Goal: Information Seeking & Learning: Learn about a topic

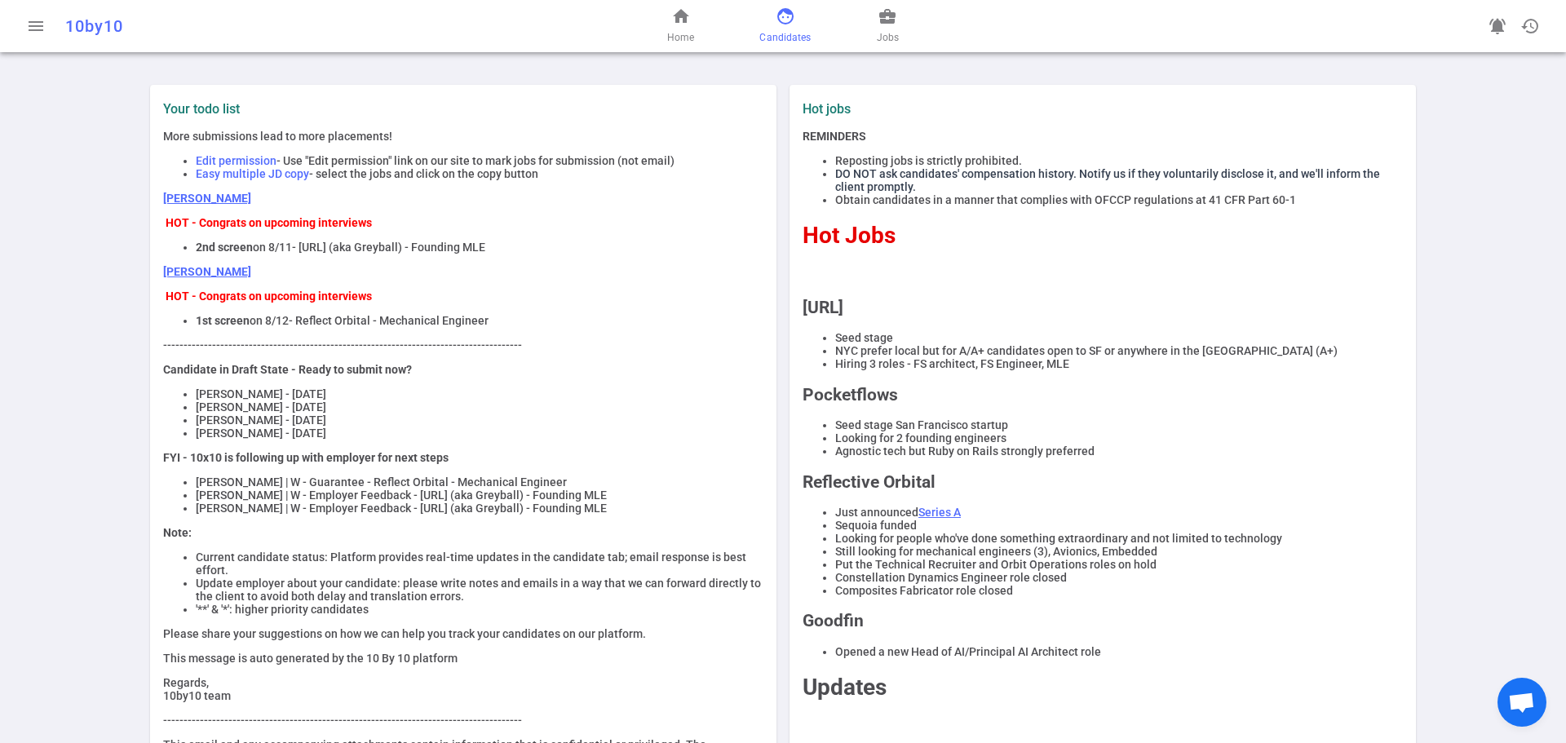
click at [782, 18] on span "face" at bounding box center [786, 17] width 20 height 20
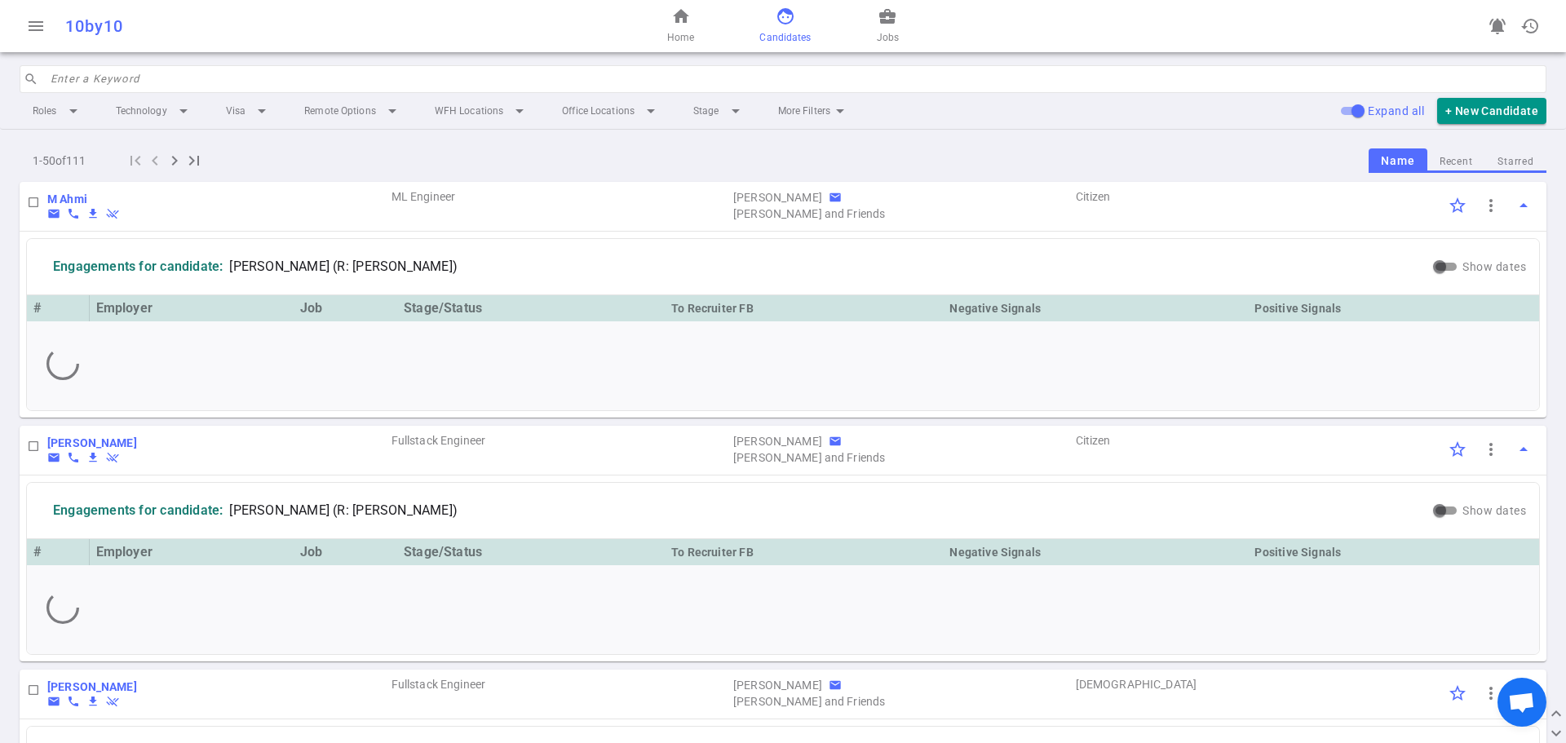
click at [910, 19] on div "home Home face Candidates business_center Jobs" at bounding box center [783, 26] width 509 height 52
click at [888, 19] on span "business_center" at bounding box center [888, 17] width 20 height 20
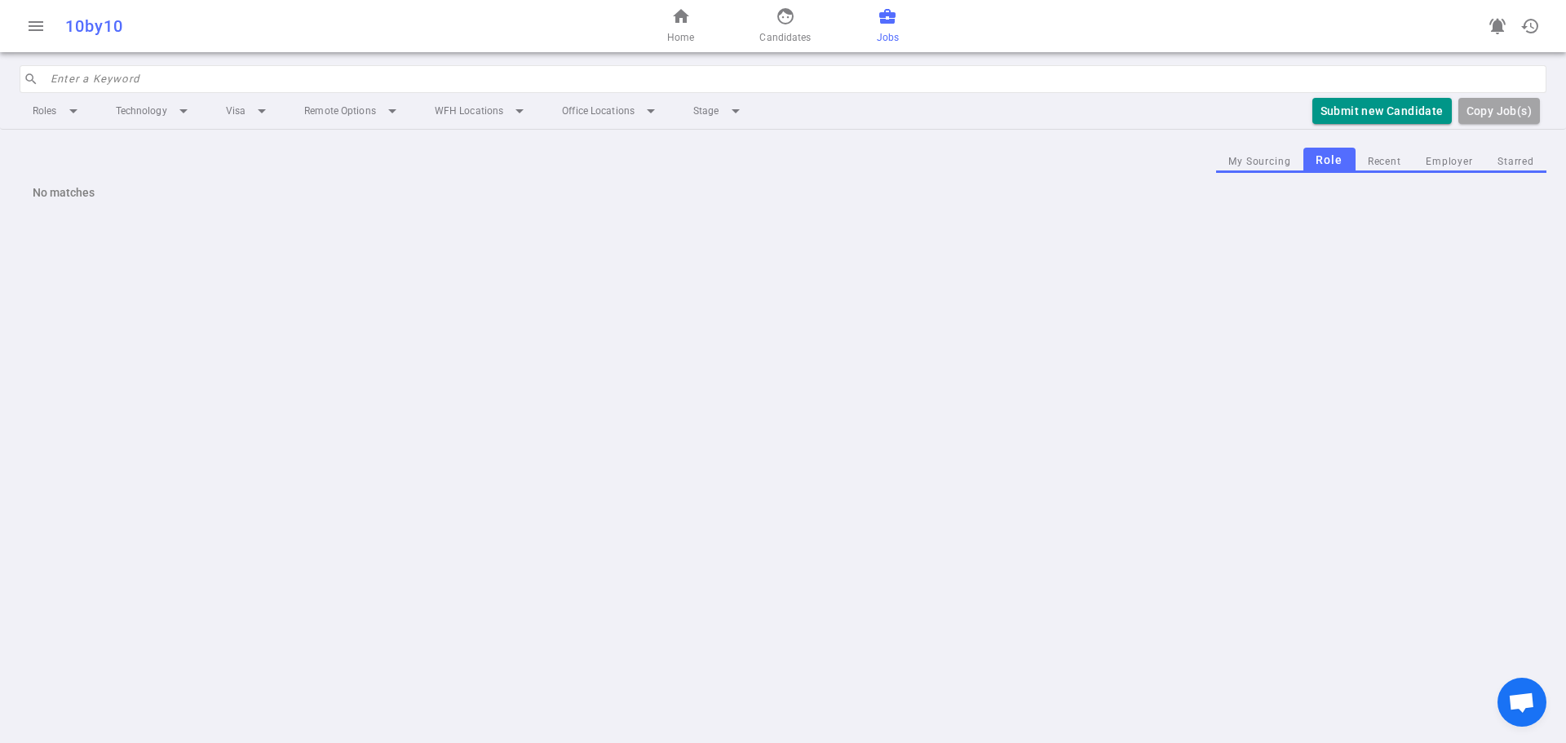
click at [891, 19] on span "business_center" at bounding box center [888, 17] width 20 height 20
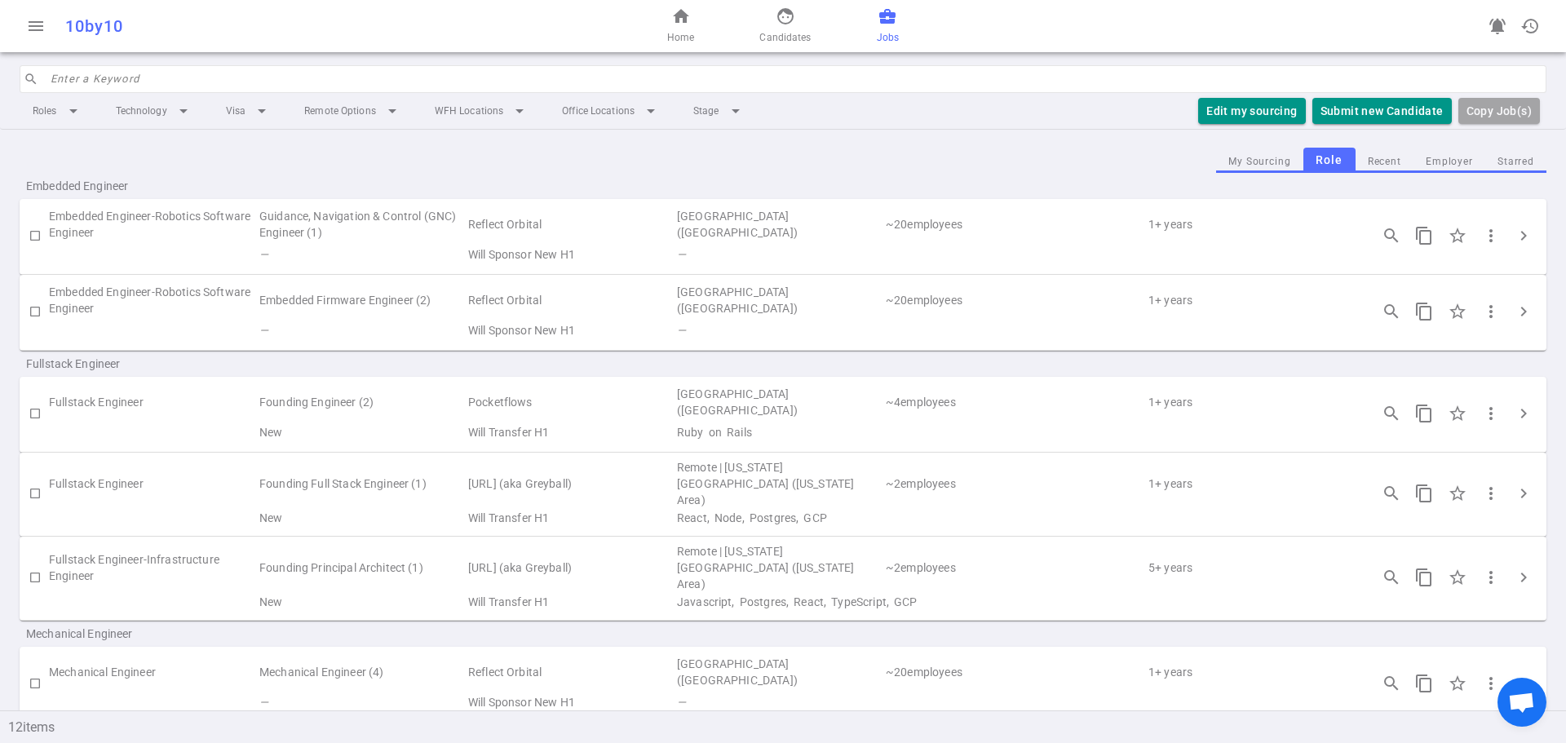
click at [104, 406] on td "Fullstack Engineer" at bounding box center [153, 402] width 209 height 38
click at [725, 399] on td "[GEOGRAPHIC_DATA] ([GEOGRAPHIC_DATA])" at bounding box center [779, 402] width 209 height 38
click at [1514, 411] on span "chevron_right" at bounding box center [1524, 414] width 20 height 20
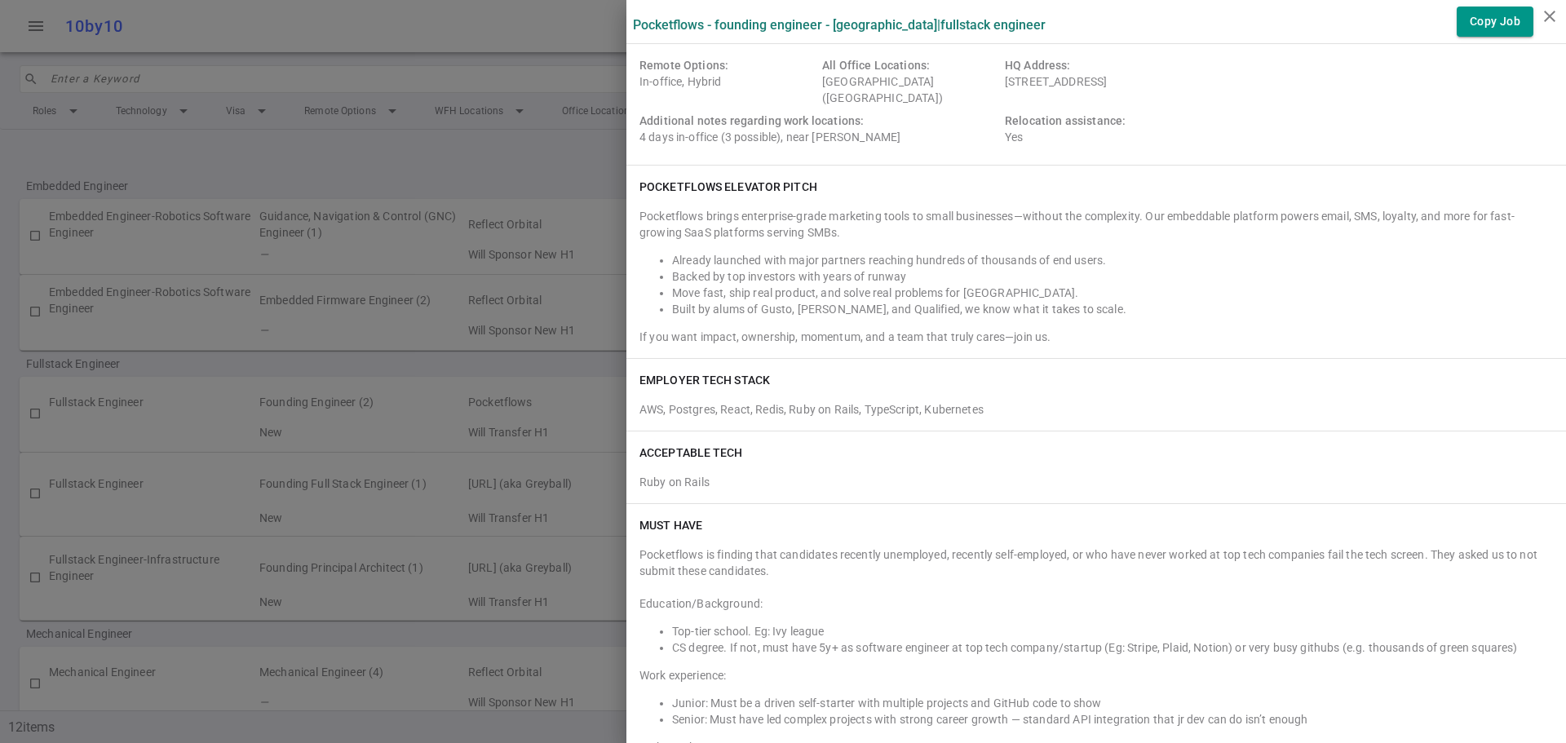
scroll to position [245, 0]
